Goal: Task Accomplishment & Management: Complete application form

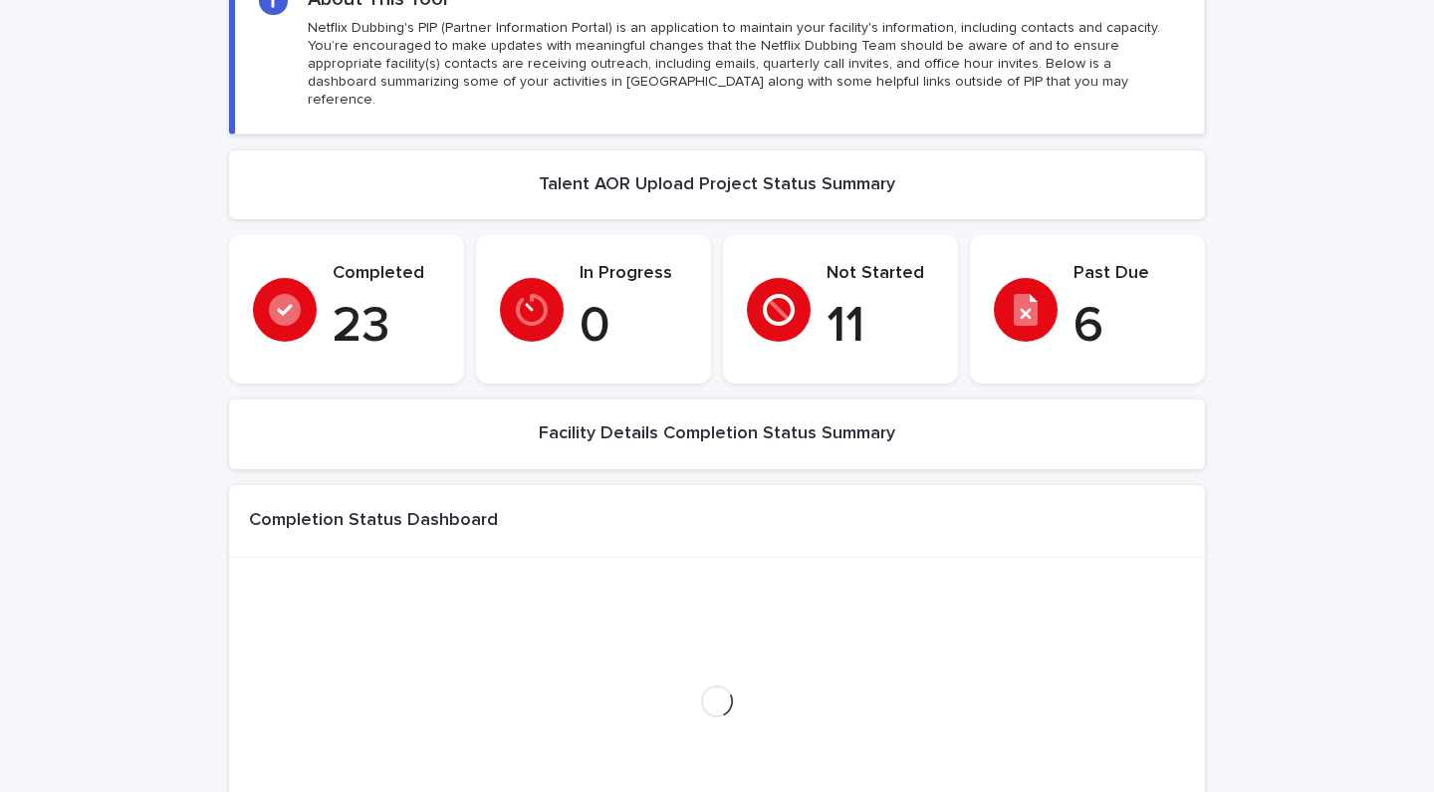
scroll to position [252, 0]
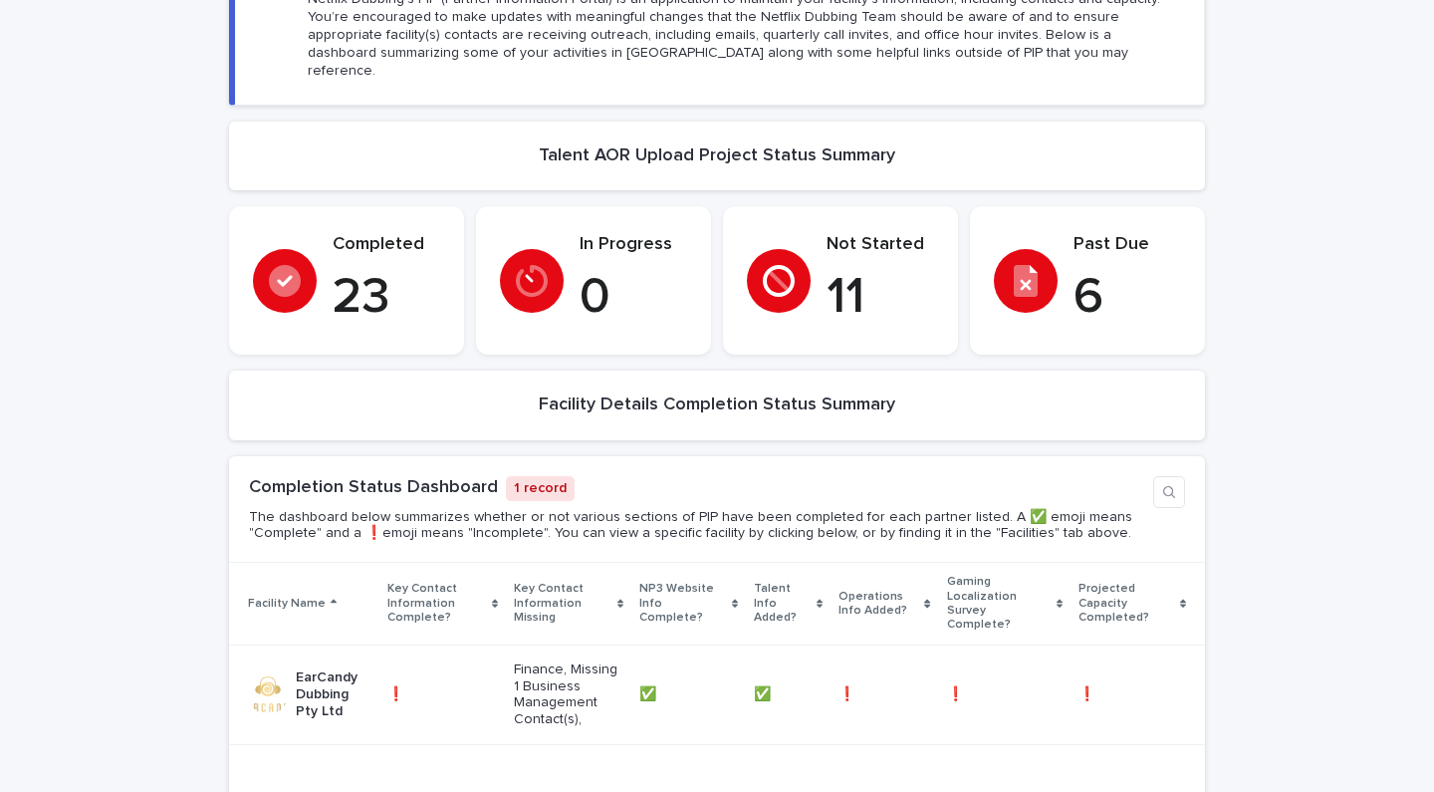
click at [1087, 268] on p "6" at bounding box center [1128, 298] width 108 height 60
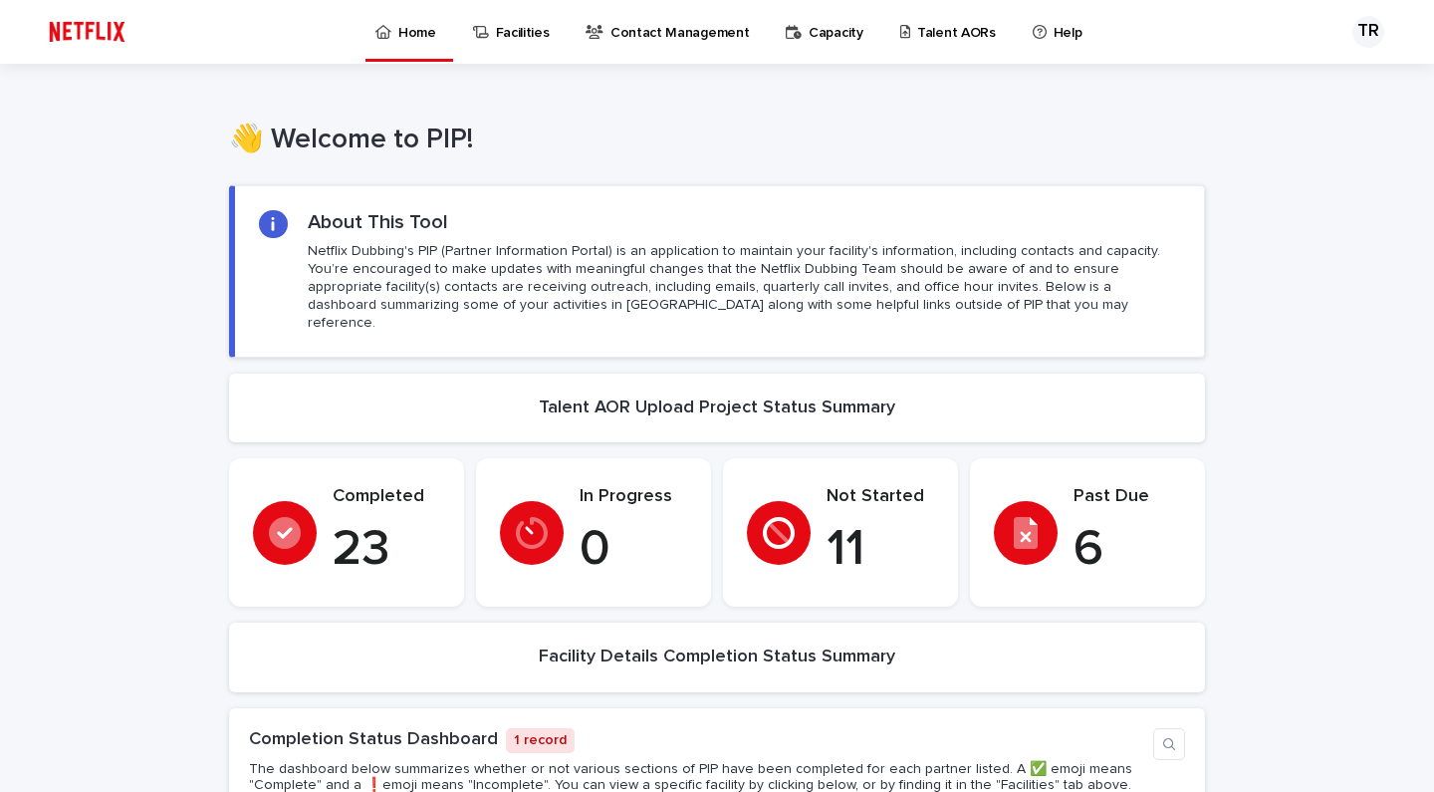
scroll to position [0, 0]
click at [934, 38] on p "Talent AORs" at bounding box center [956, 21] width 79 height 42
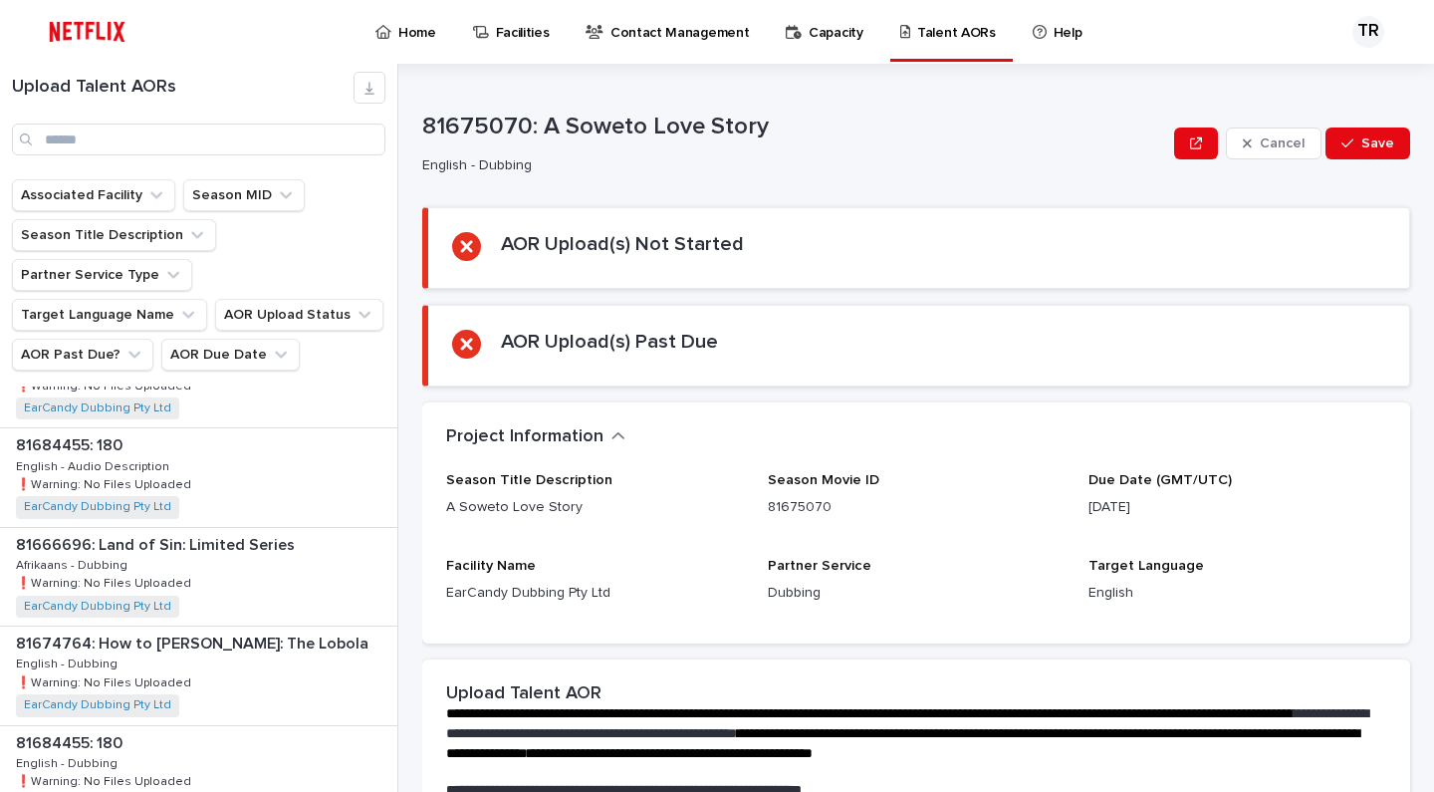
scroll to position [543, 0]
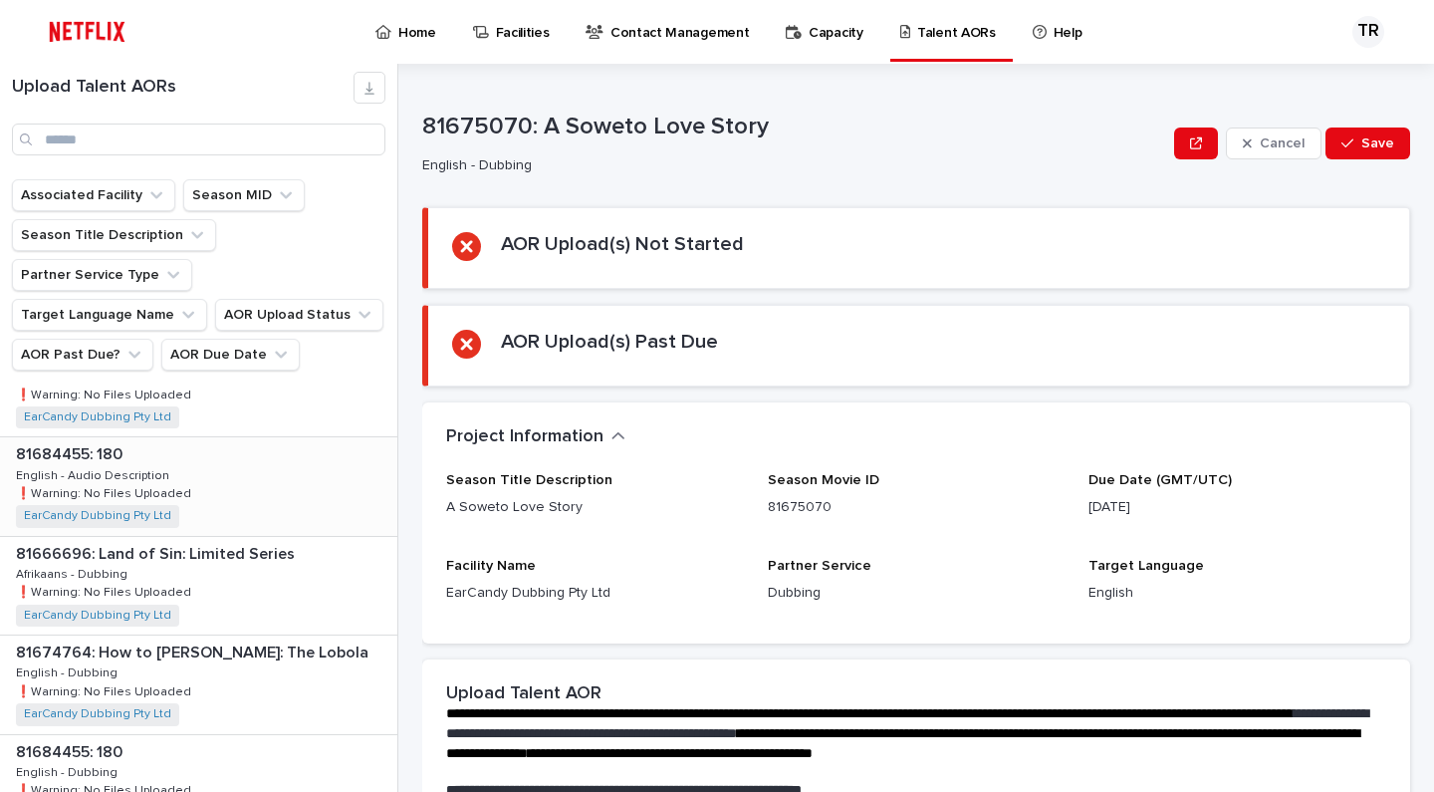
click at [249, 453] on p at bounding box center [202, 454] width 373 height 19
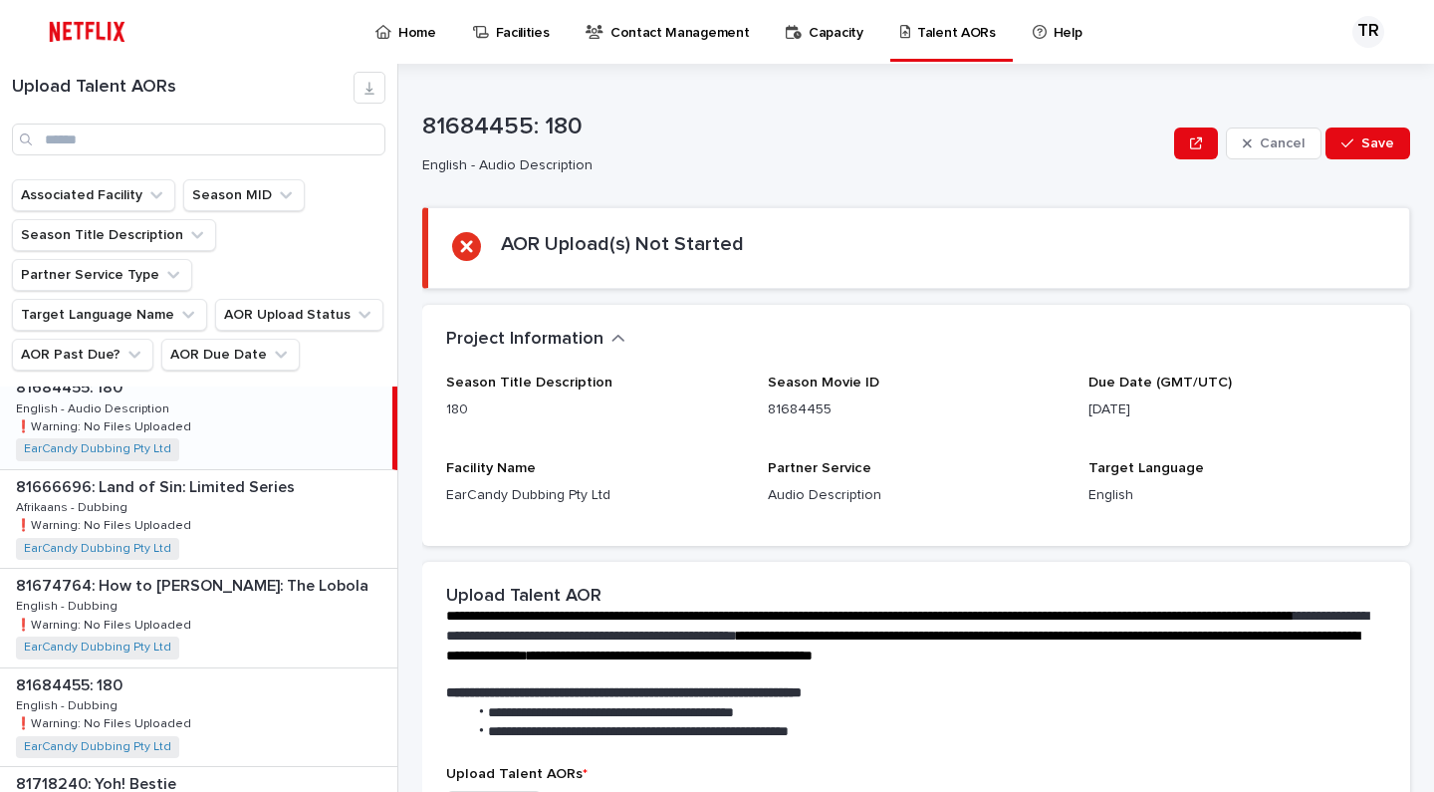
scroll to position [649, 0]
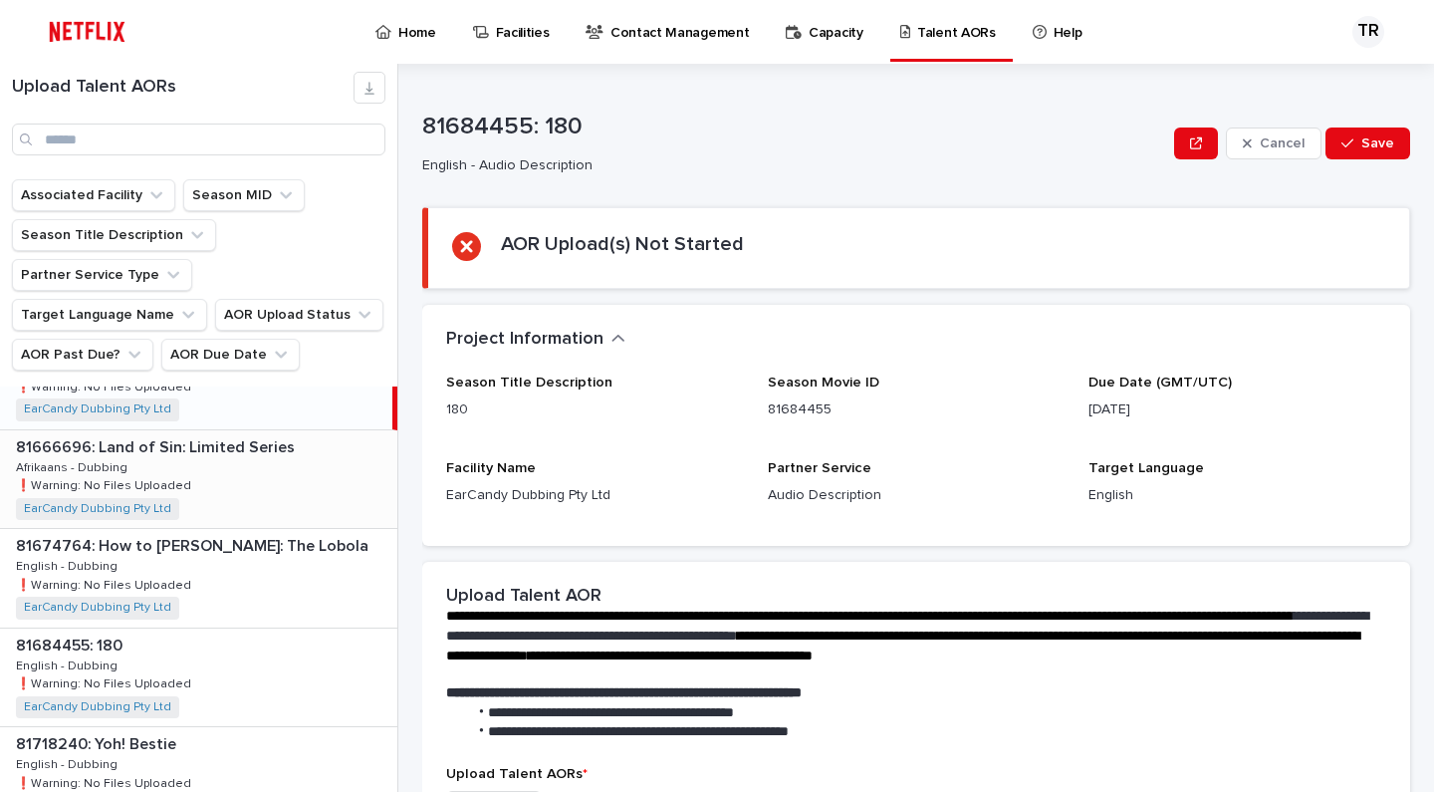
click at [255, 447] on p "81666696: Land of Sin: Limited Series" at bounding box center [157, 445] width 283 height 23
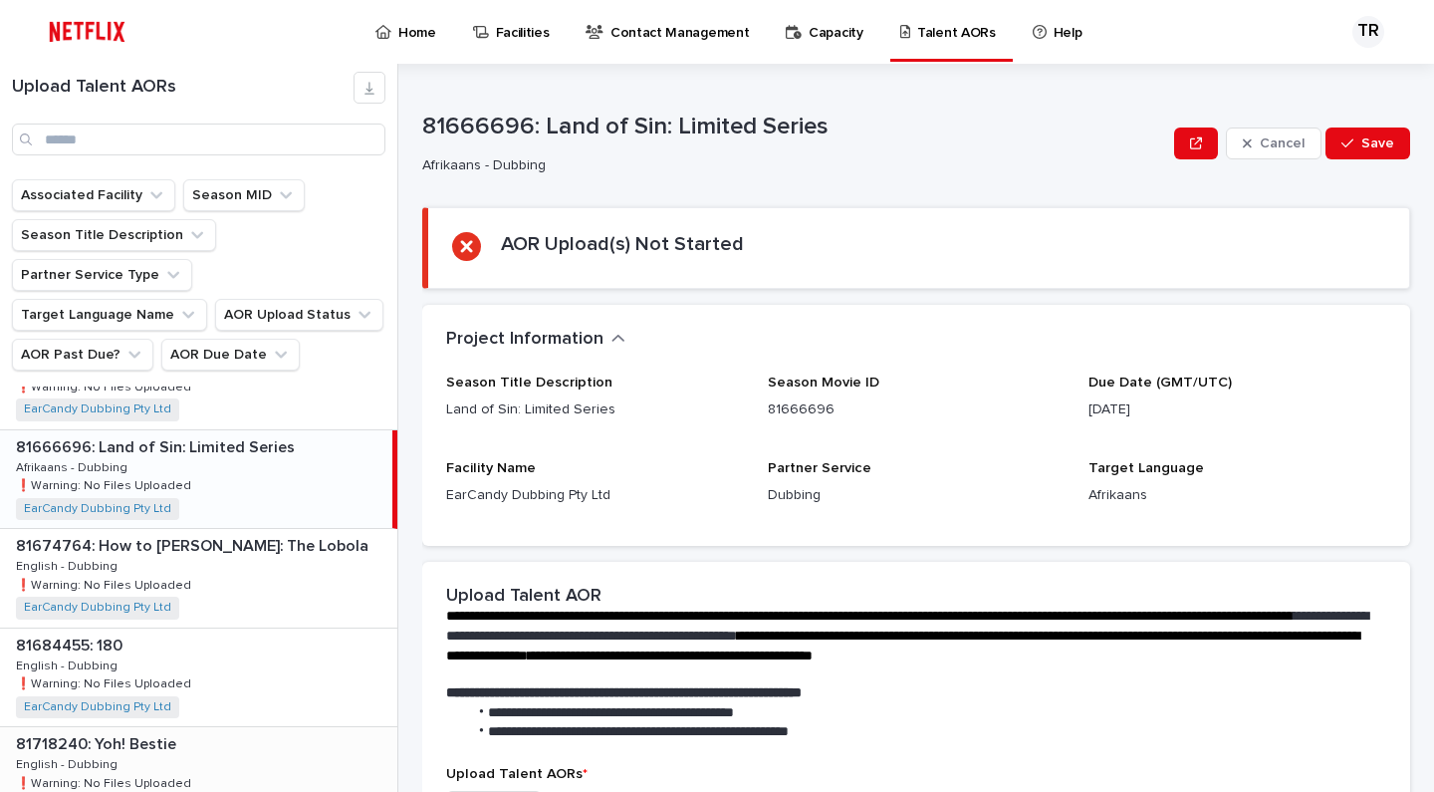
scroll to position [650, 0]
click at [235, 639] on p at bounding box center [202, 644] width 373 height 19
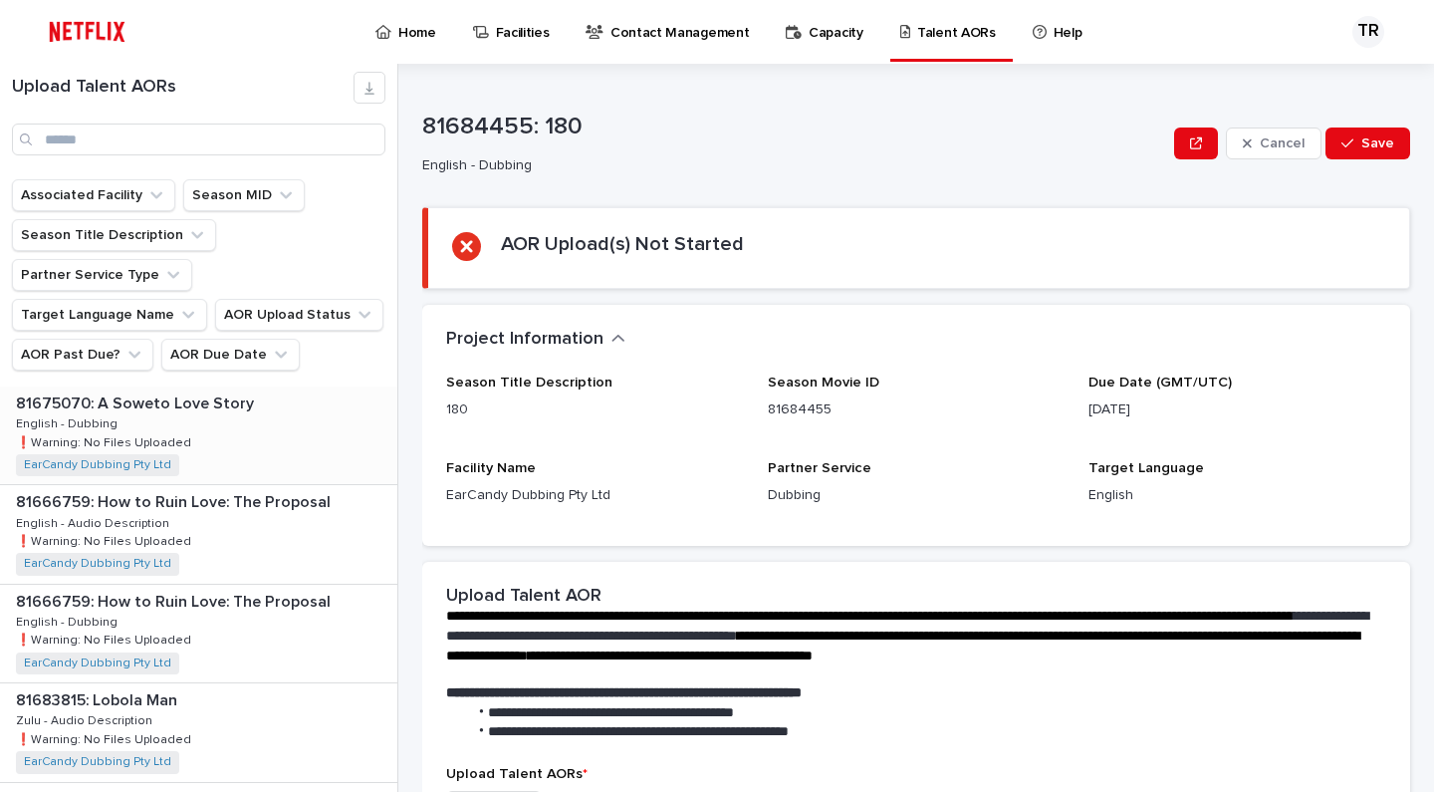
click at [277, 443] on div "81675070: A Soweto Love Story 81675070: A Soweto Love Story English - Dubbing E…" at bounding box center [198, 435] width 397 height 98
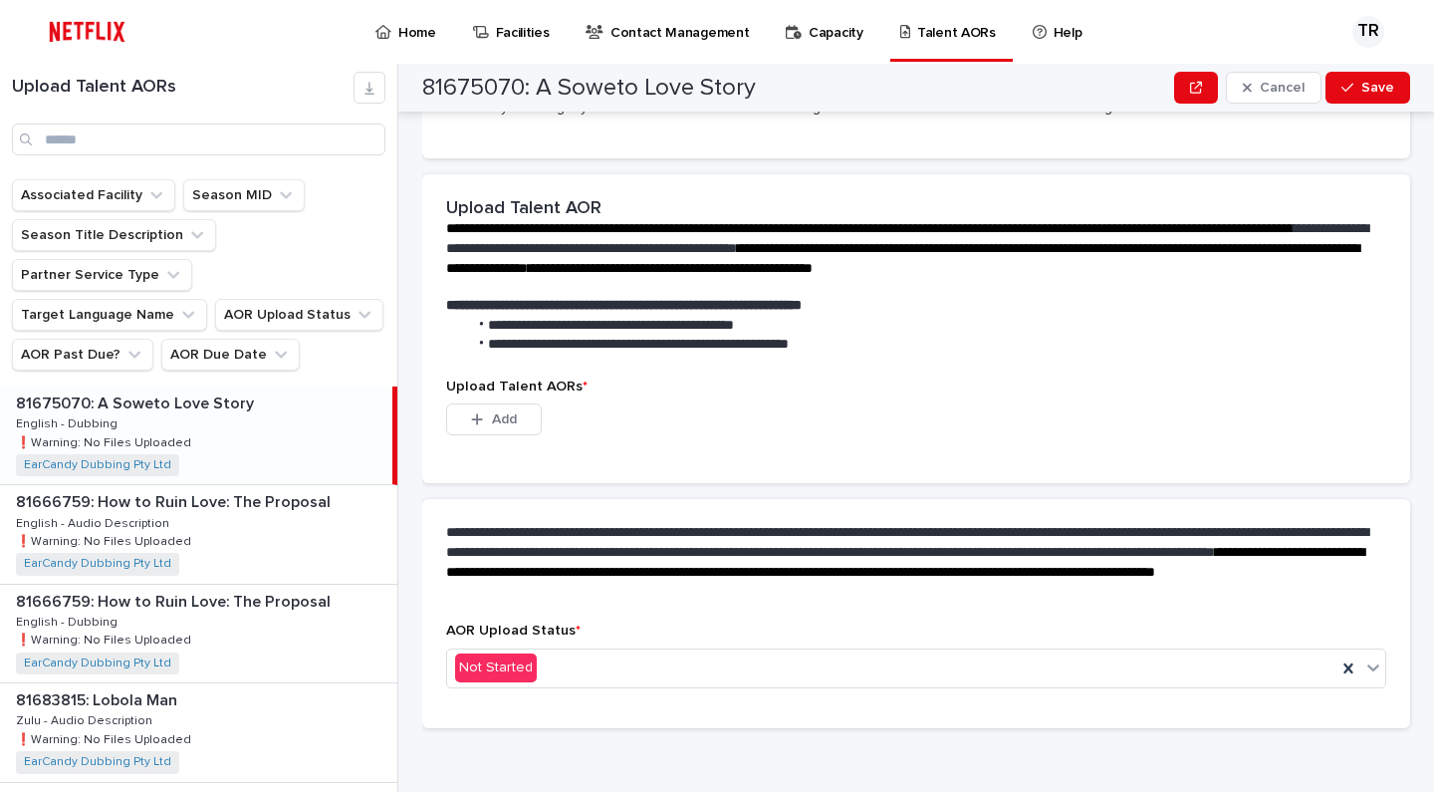
scroll to position [484, 0]
click at [534, 414] on button "Add" at bounding box center [494, 420] width 96 height 32
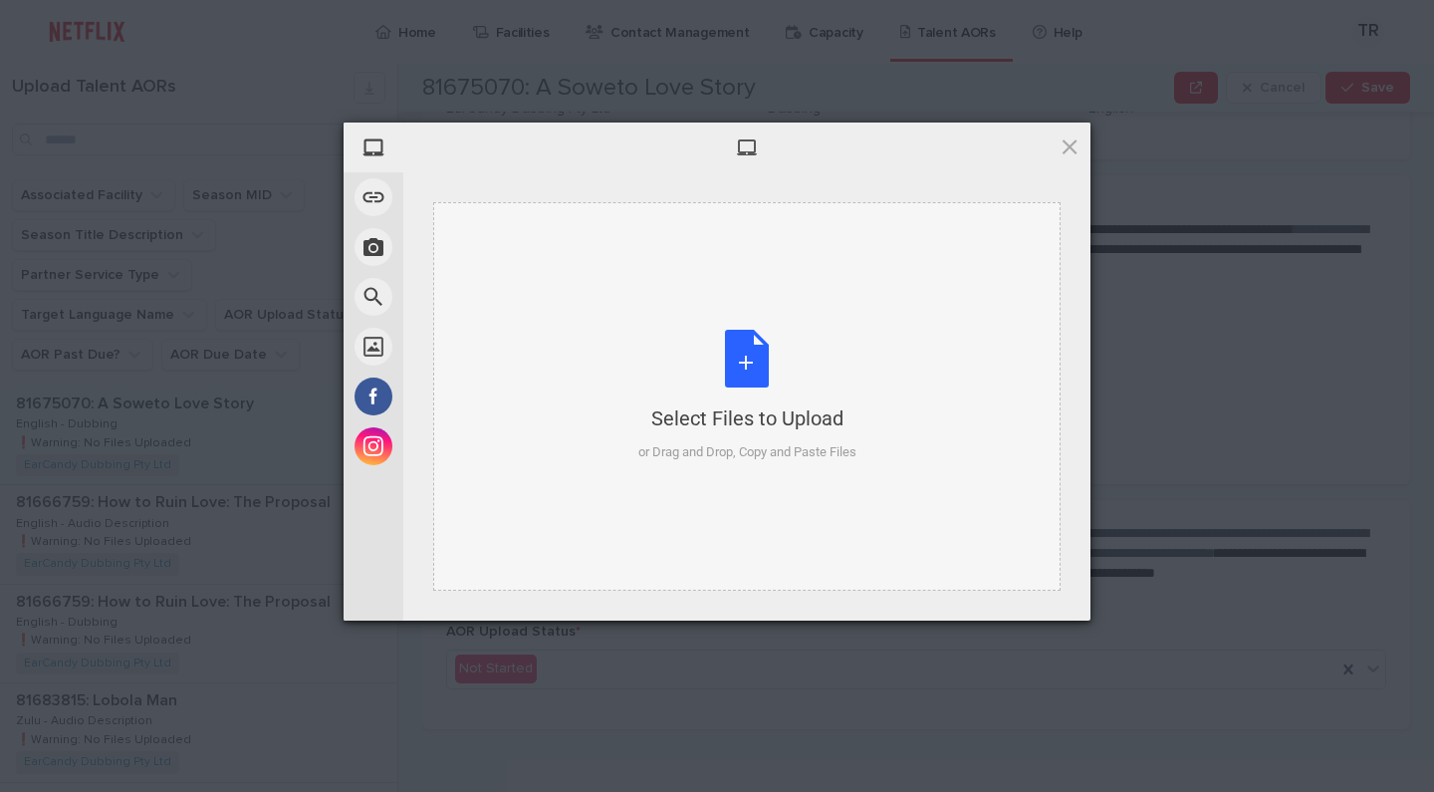
click at [743, 361] on div "Select Files to Upload or Drag and Drop, Copy and Paste Files" at bounding box center [747, 396] width 218 height 132
click at [1172, 605] on div "My Device Link (URL) Take Photo Web Search Unsplash Facebook Instagram Select F…" at bounding box center [717, 396] width 1434 height 792
click at [1069, 135] on span at bounding box center [1070, 146] width 22 height 22
